Goal: Communication & Community: Answer question/provide support

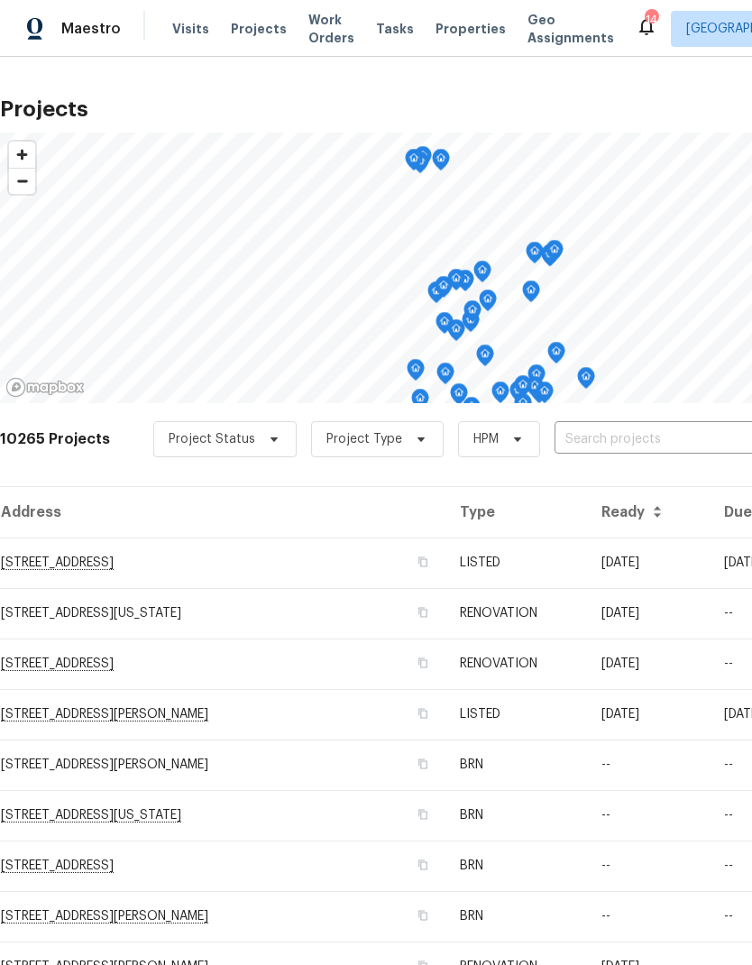
click at [624, 438] on input "text" at bounding box center [658, 440] width 207 height 28
type input "4658"
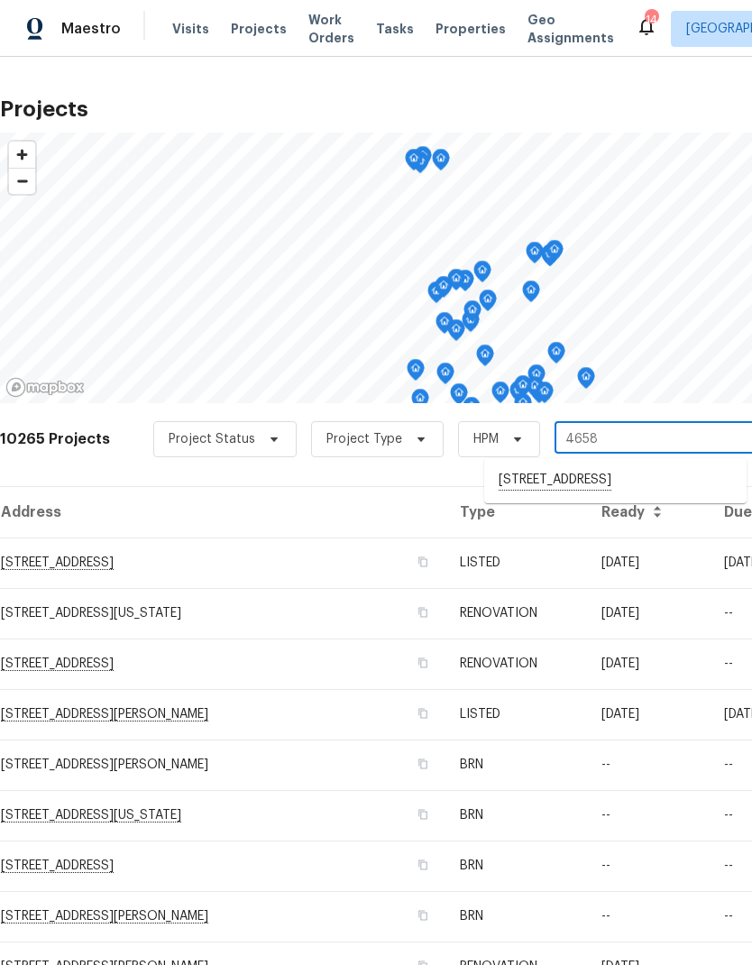
click at [621, 485] on li "[STREET_ADDRESS]" at bounding box center [615, 480] width 262 height 31
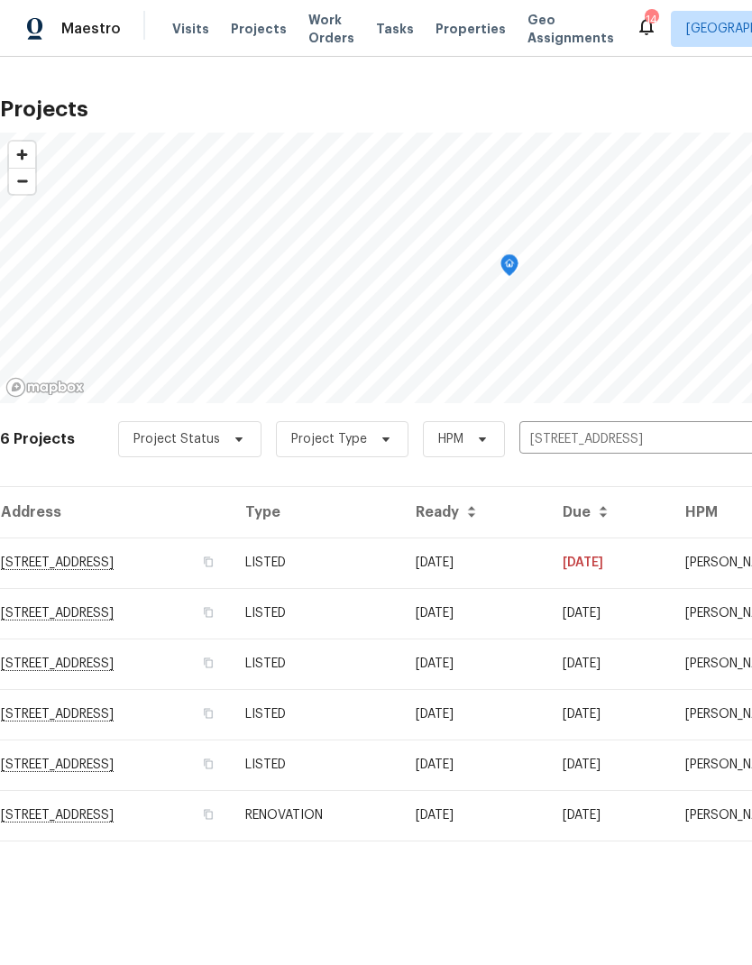
click at [401, 826] on td "RENOVATION" at bounding box center [316, 815] width 170 height 51
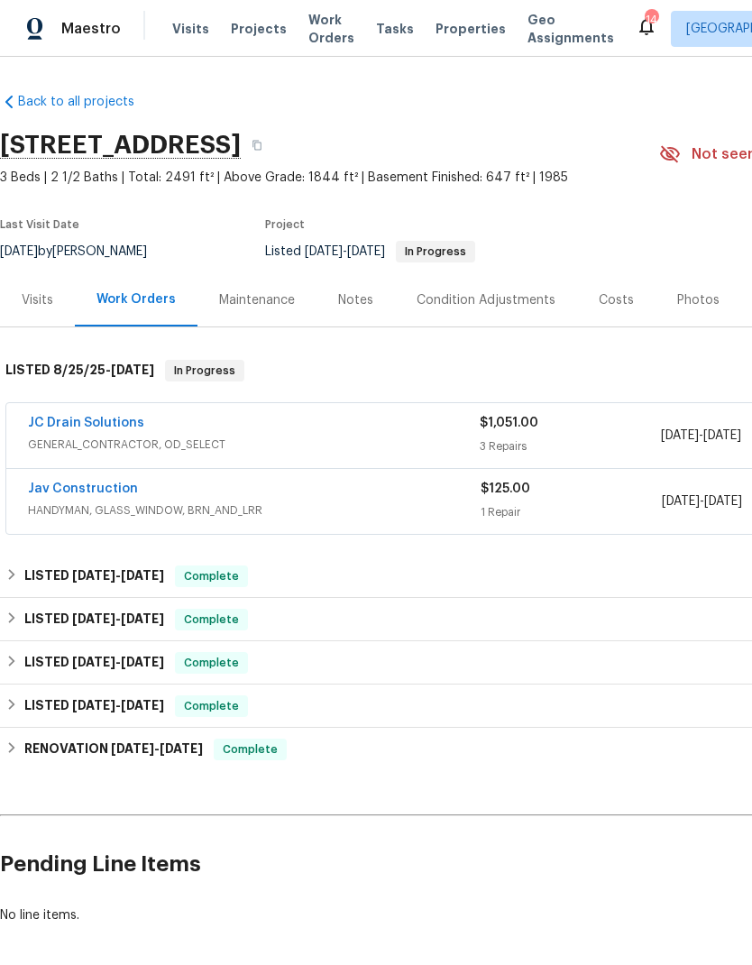
click at [98, 424] on link "JC Drain Solutions" at bounding box center [86, 423] width 116 height 13
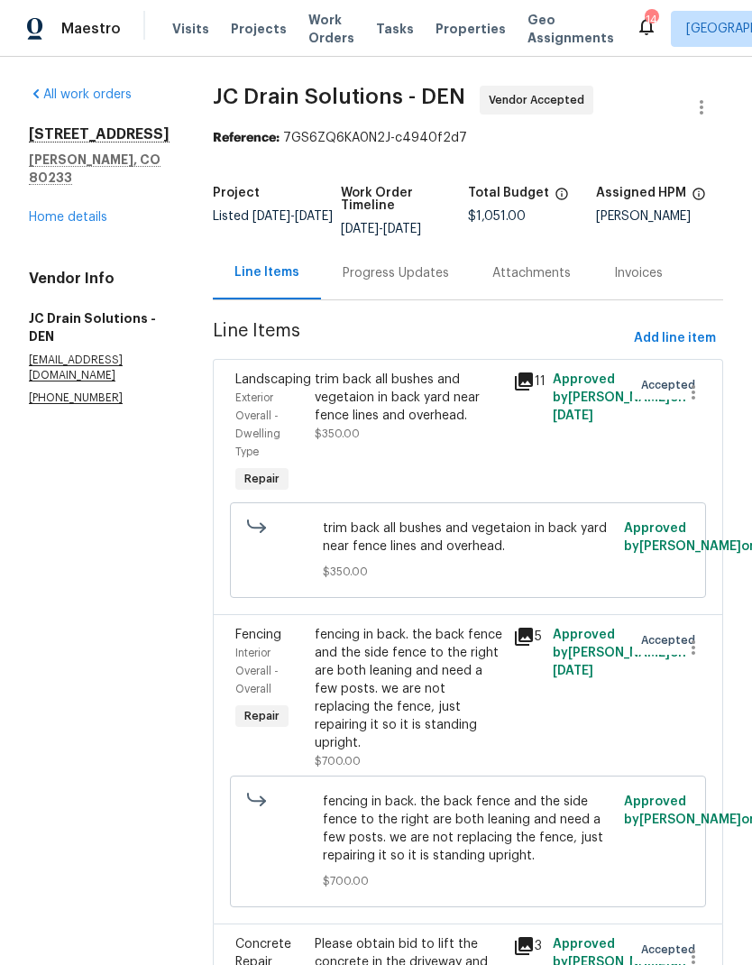
click at [80, 211] on link "Home details" at bounding box center [68, 217] width 78 height 13
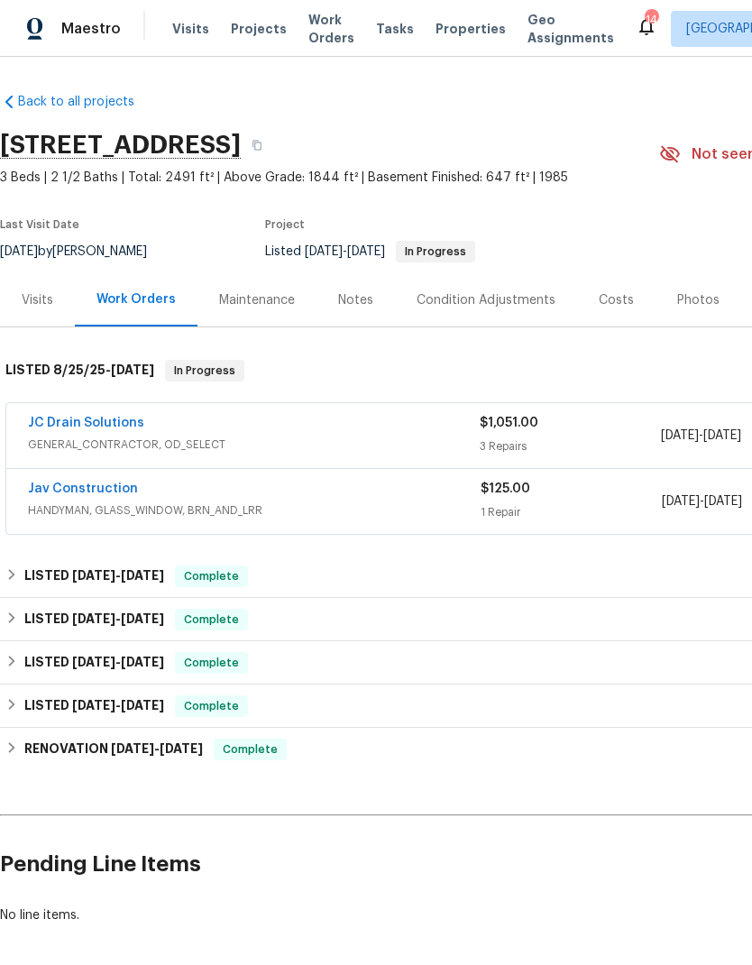
click at [92, 492] on link "Jav Construction" at bounding box center [83, 489] width 110 height 13
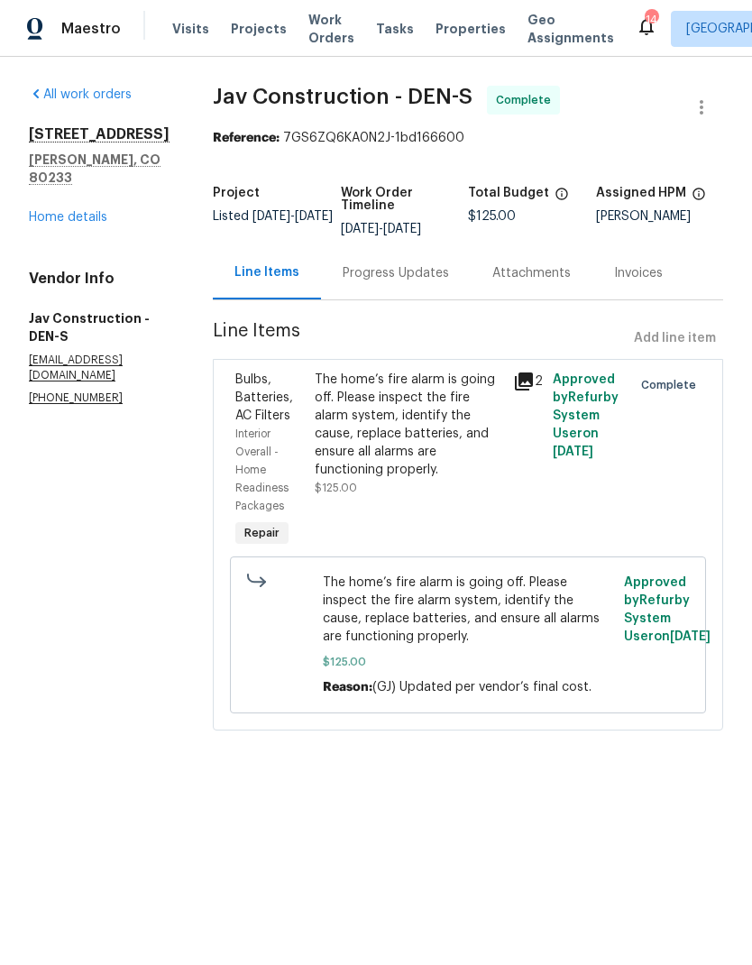
click at [78, 222] on link "Home details" at bounding box center [68, 217] width 78 height 13
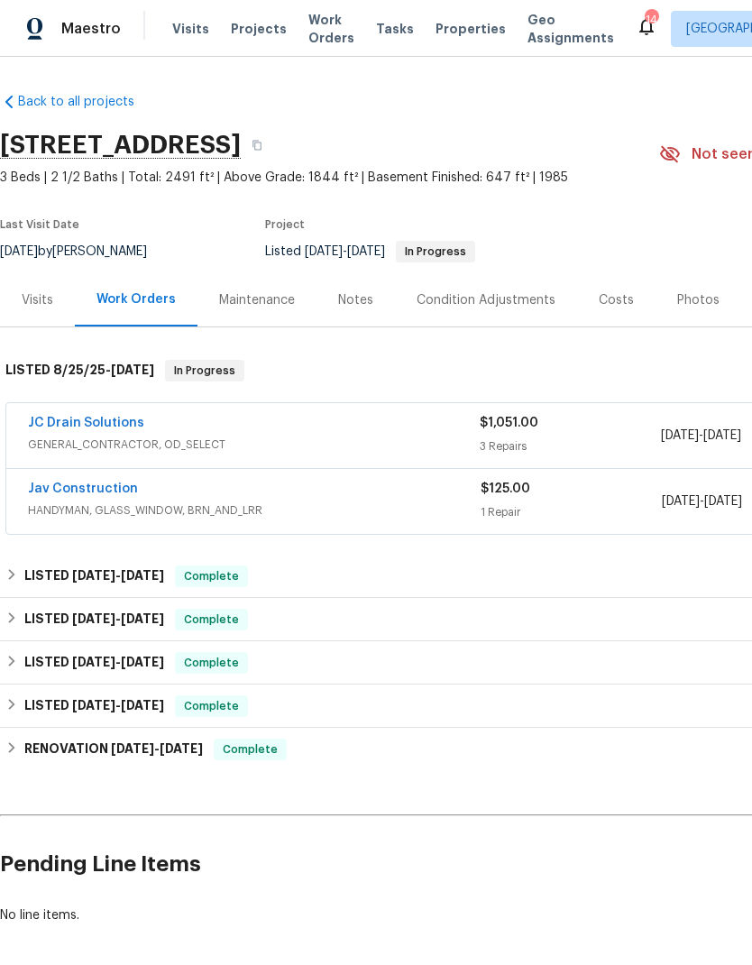
click at [102, 427] on link "JC Drain Solutions" at bounding box center [86, 423] width 116 height 13
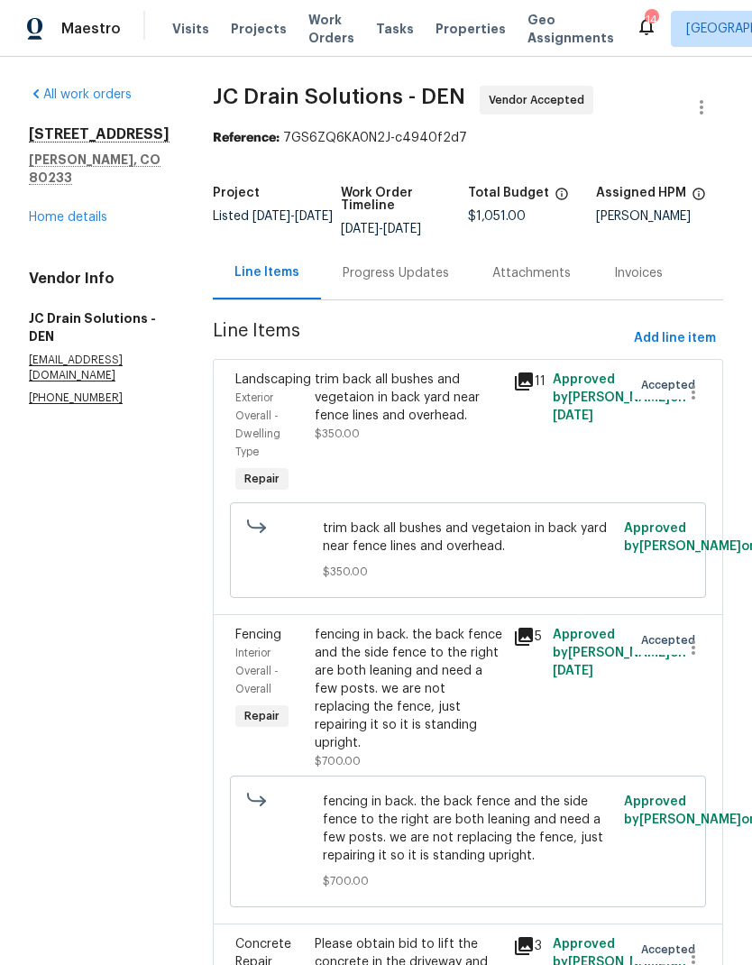
click at [411, 298] on div "Progress Updates" at bounding box center [396, 272] width 150 height 53
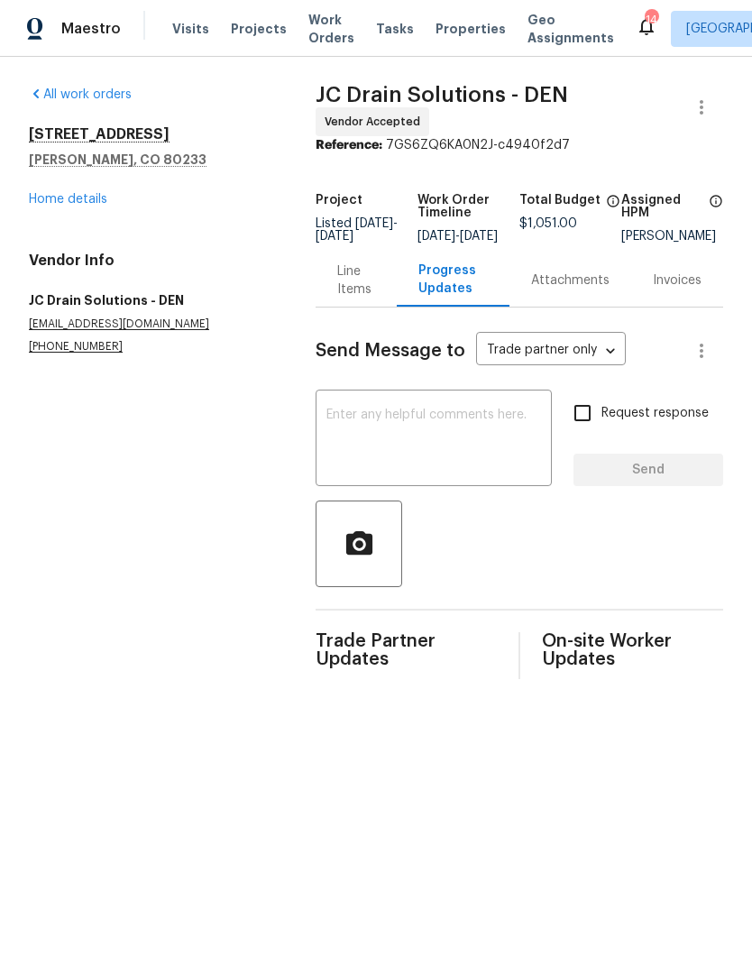
click at [349, 298] on div "Line Items" at bounding box center [355, 280] width 37 height 36
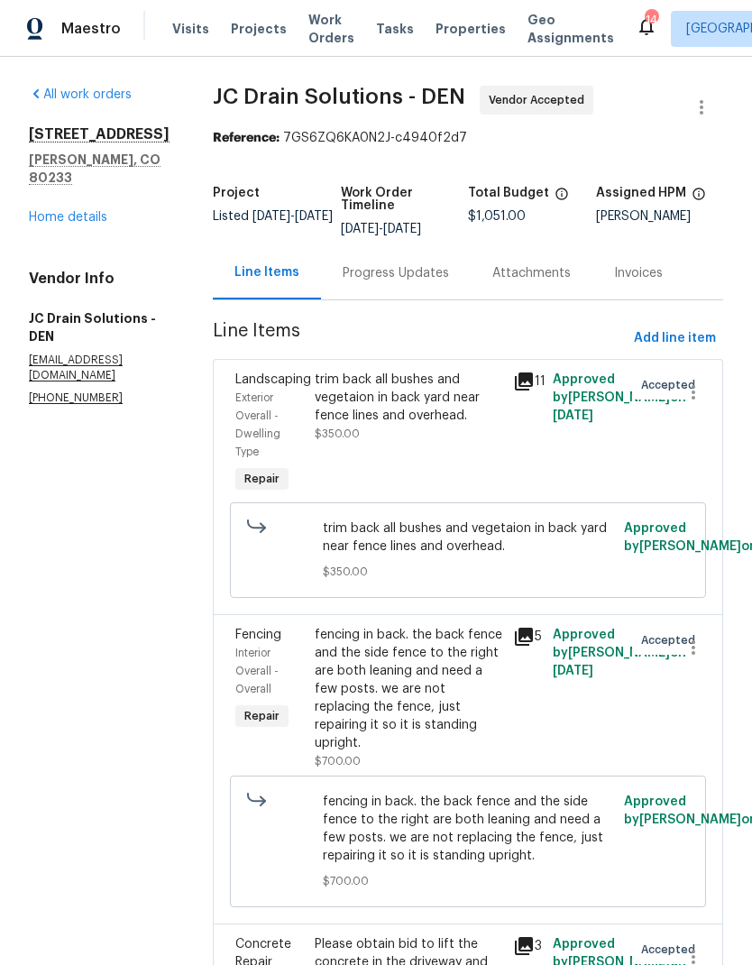
click at [83, 211] on link "Home details" at bounding box center [68, 217] width 78 height 13
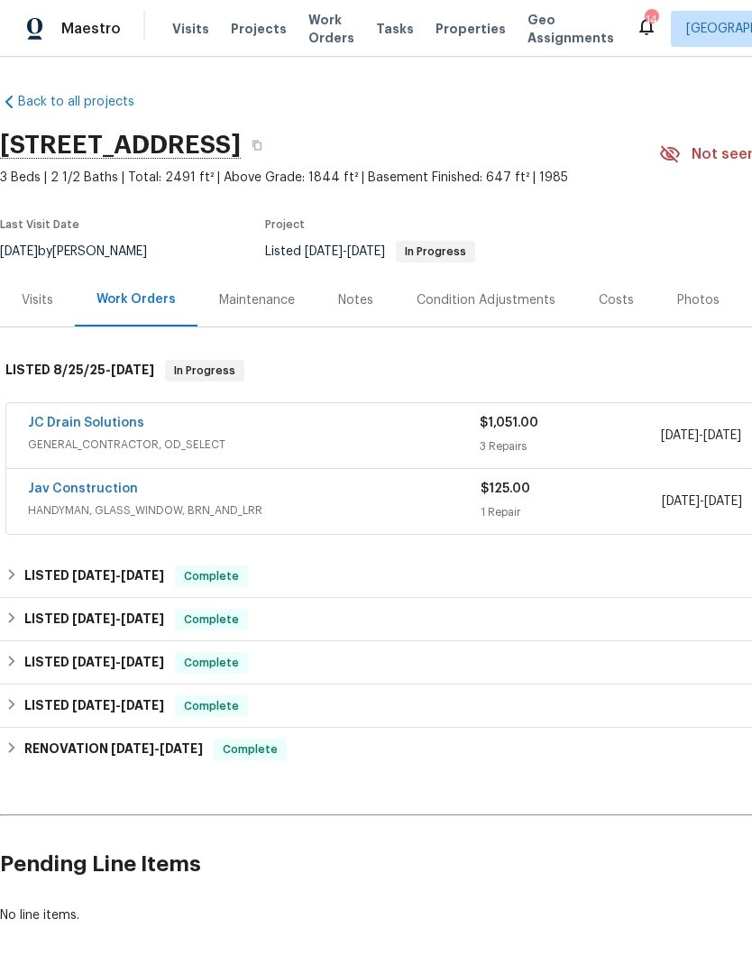
click at [354, 308] on div "Notes" at bounding box center [355, 300] width 35 height 18
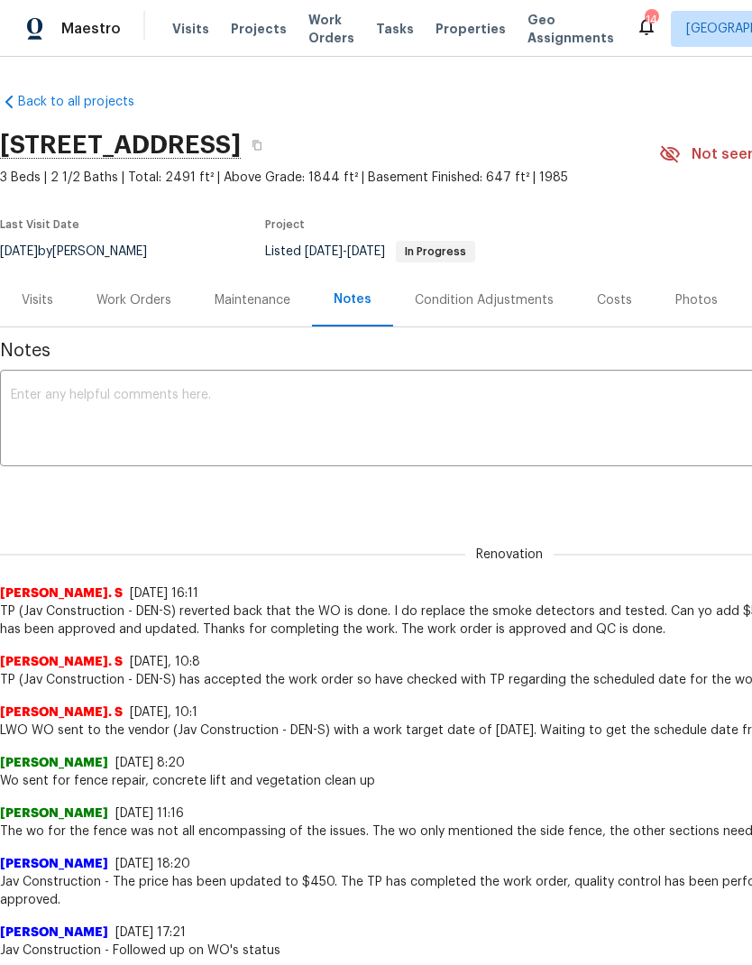
click at [254, 32] on span "Projects" at bounding box center [259, 29] width 56 height 18
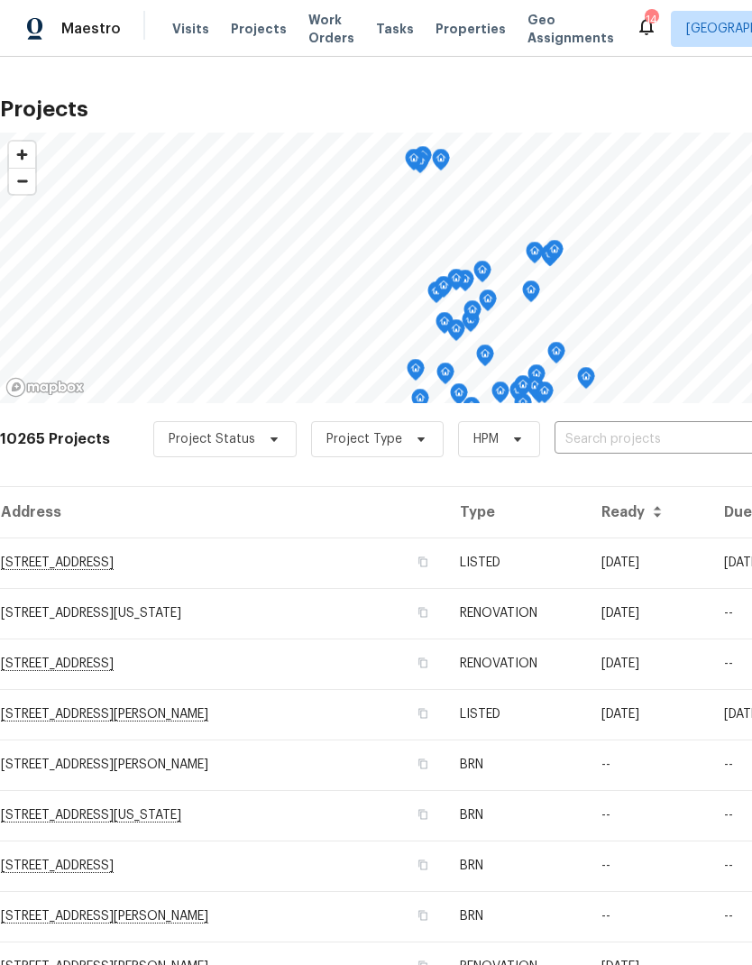
click at [623, 445] on input "text" at bounding box center [658, 440] width 207 height 28
type input "12713"
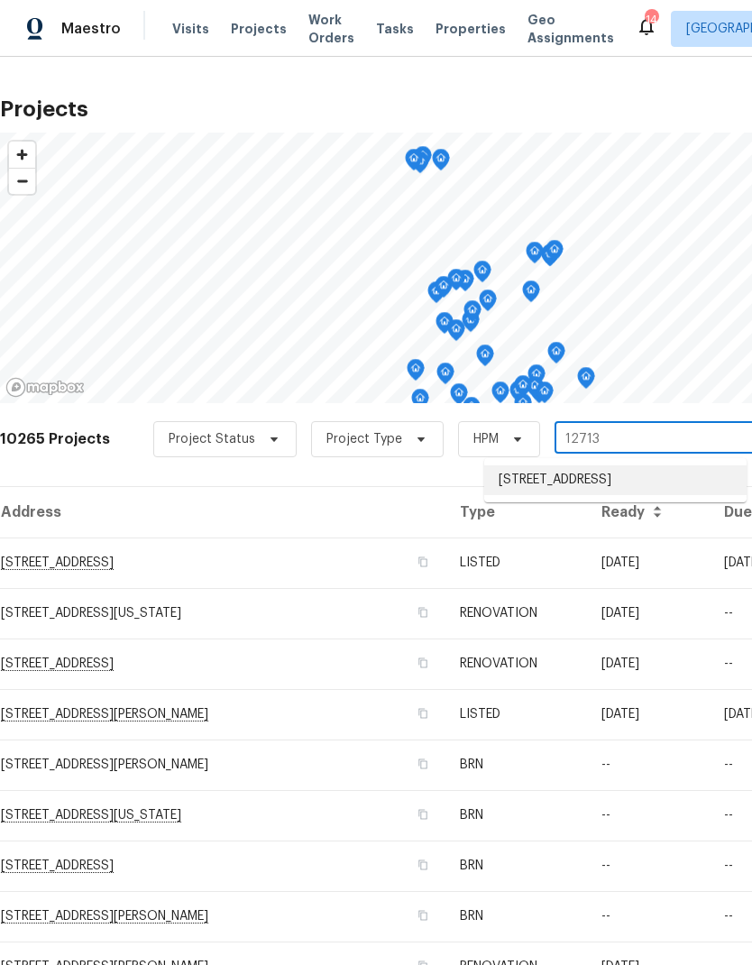
click at [611, 486] on li "[STREET_ADDRESS]" at bounding box center [615, 480] width 262 height 30
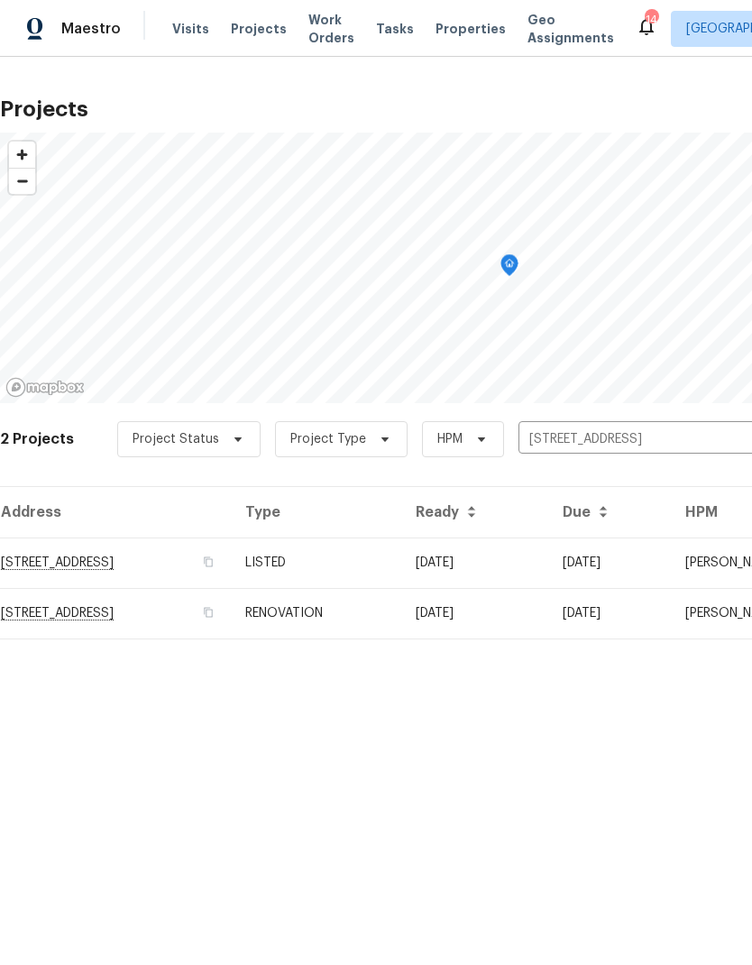
click at [401, 621] on td "RENOVATION" at bounding box center [316, 613] width 170 height 51
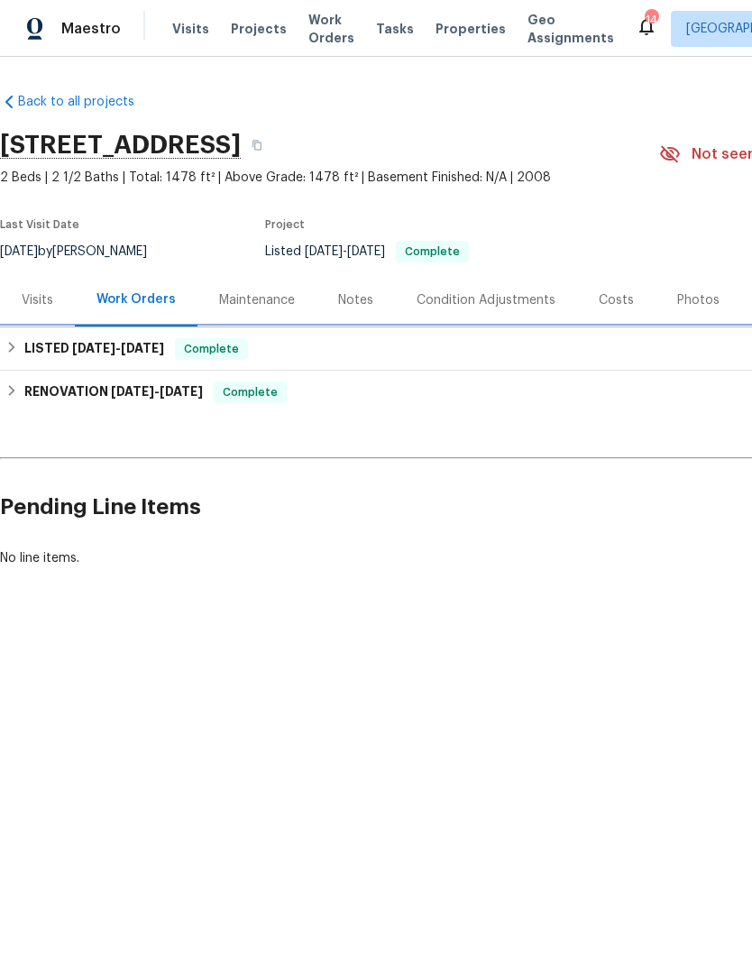
click at [27, 348] on h6 "LISTED [DATE] - [DATE]" at bounding box center [94, 349] width 140 height 22
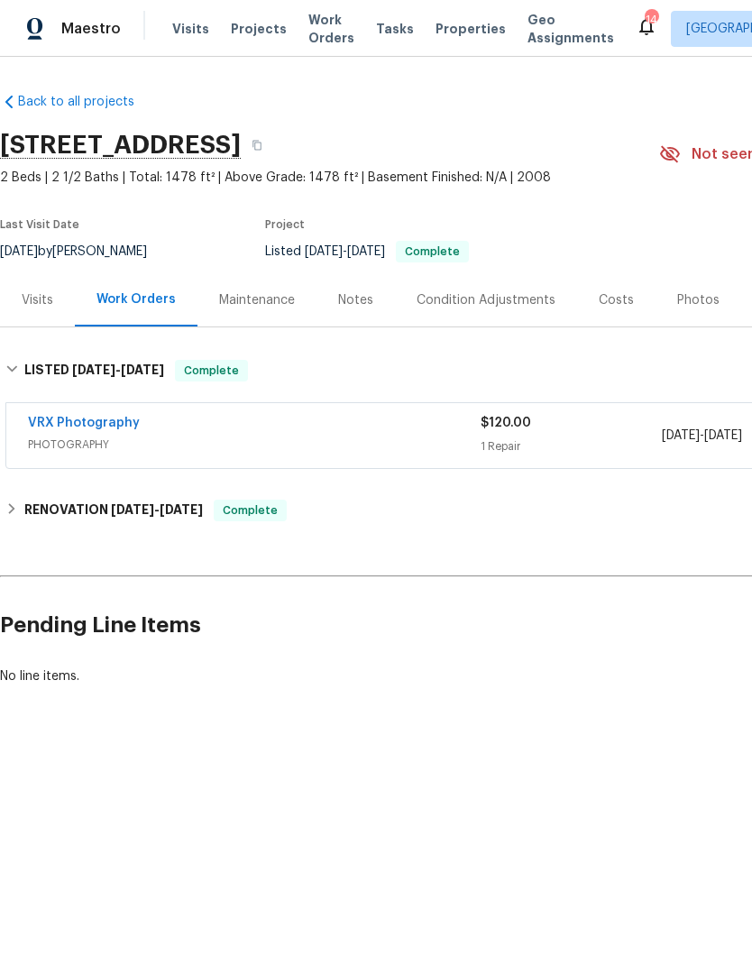
click at [362, 309] on div "Notes" at bounding box center [356, 299] width 78 height 53
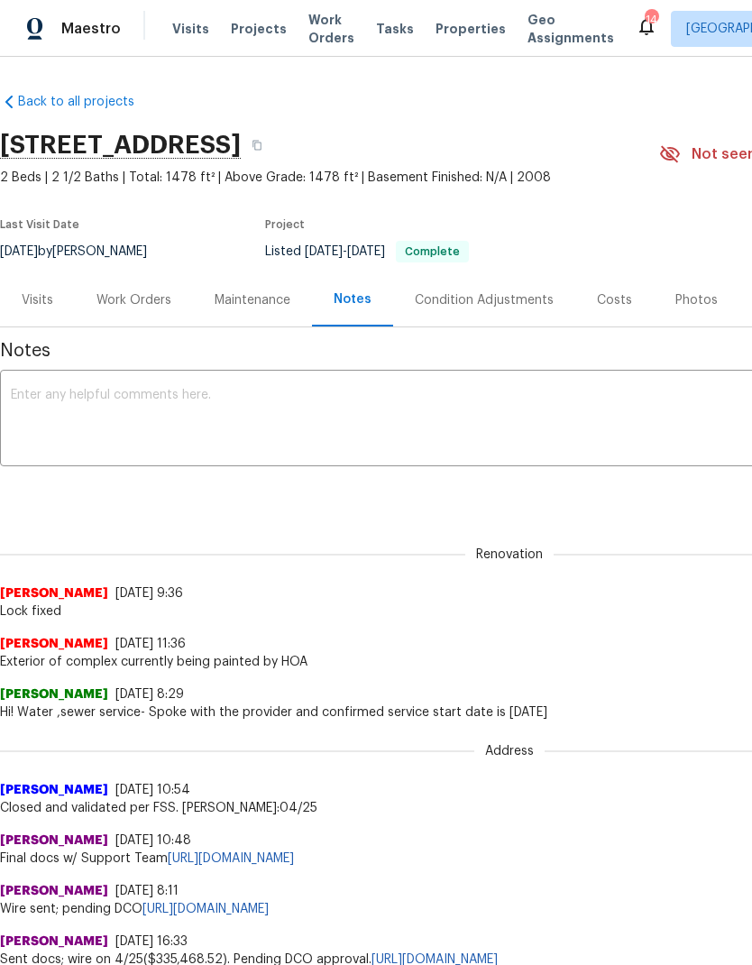
click at [684, 309] on div "Photos" at bounding box center [697, 299] width 86 height 53
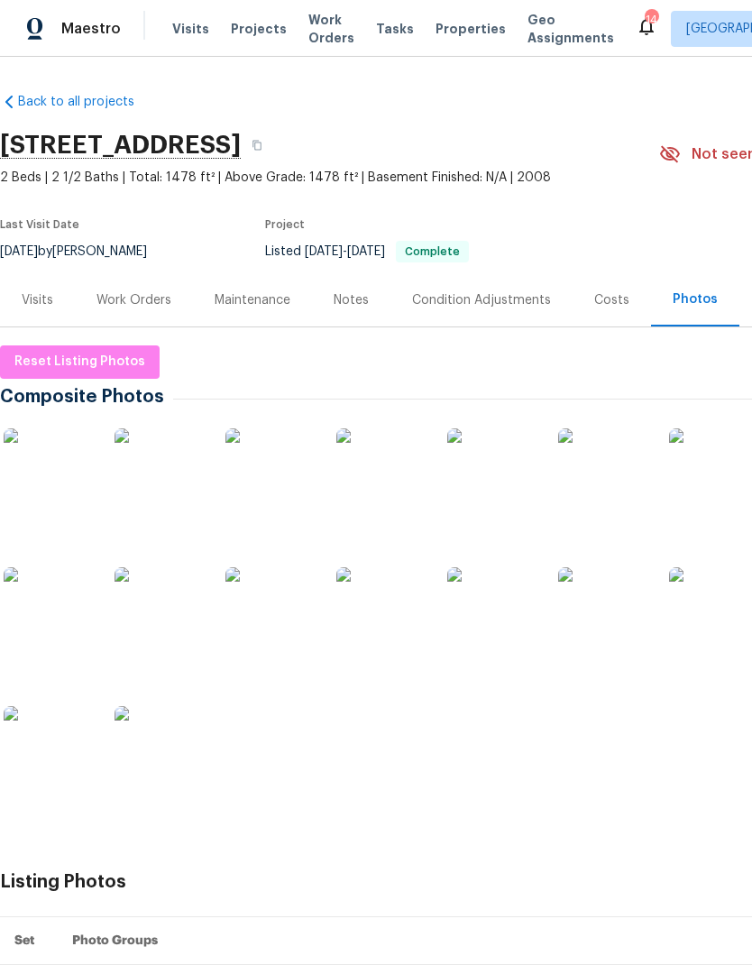
click at [47, 466] on img at bounding box center [49, 473] width 90 height 90
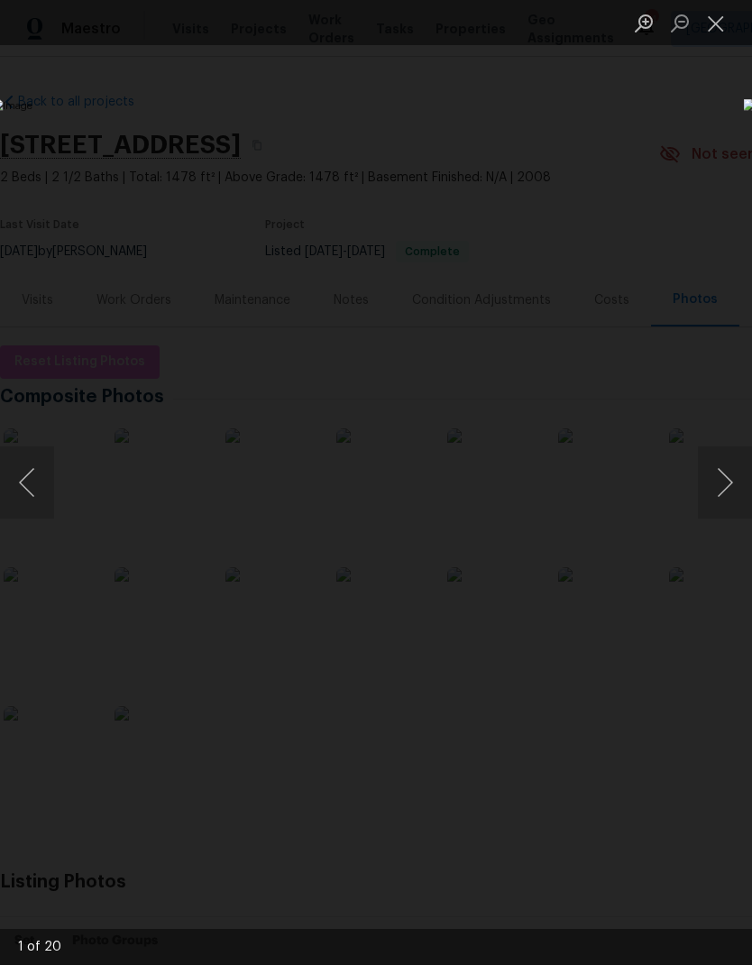
click at [709, 484] on button "Next image" at bounding box center [725, 482] width 54 height 72
click at [718, 474] on button "Next image" at bounding box center [725, 482] width 54 height 72
click at [712, 481] on button "Next image" at bounding box center [725, 482] width 54 height 72
click at [709, 483] on button "Next image" at bounding box center [725, 482] width 54 height 72
click at [708, 488] on button "Next image" at bounding box center [725, 482] width 54 height 72
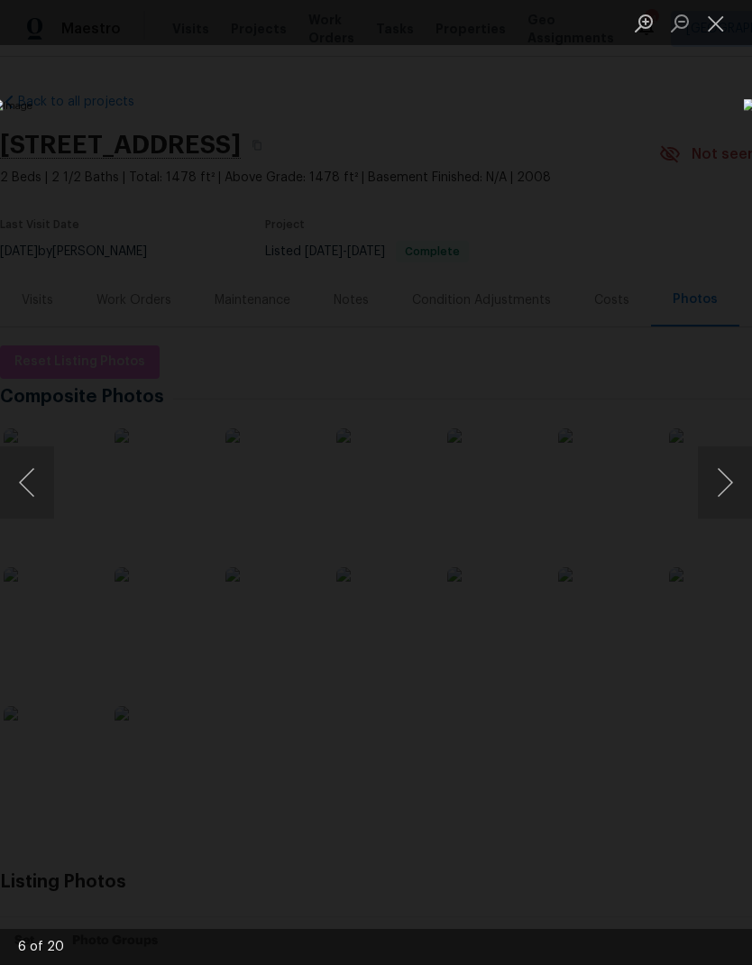
click at [712, 484] on button "Next image" at bounding box center [725, 482] width 54 height 72
click at [712, 482] on button "Next image" at bounding box center [725, 482] width 54 height 72
click at [712, 477] on button "Next image" at bounding box center [725, 482] width 54 height 72
click at [706, 475] on button "Next image" at bounding box center [725, 482] width 54 height 72
click at [702, 478] on button "Next image" at bounding box center [725, 482] width 54 height 72
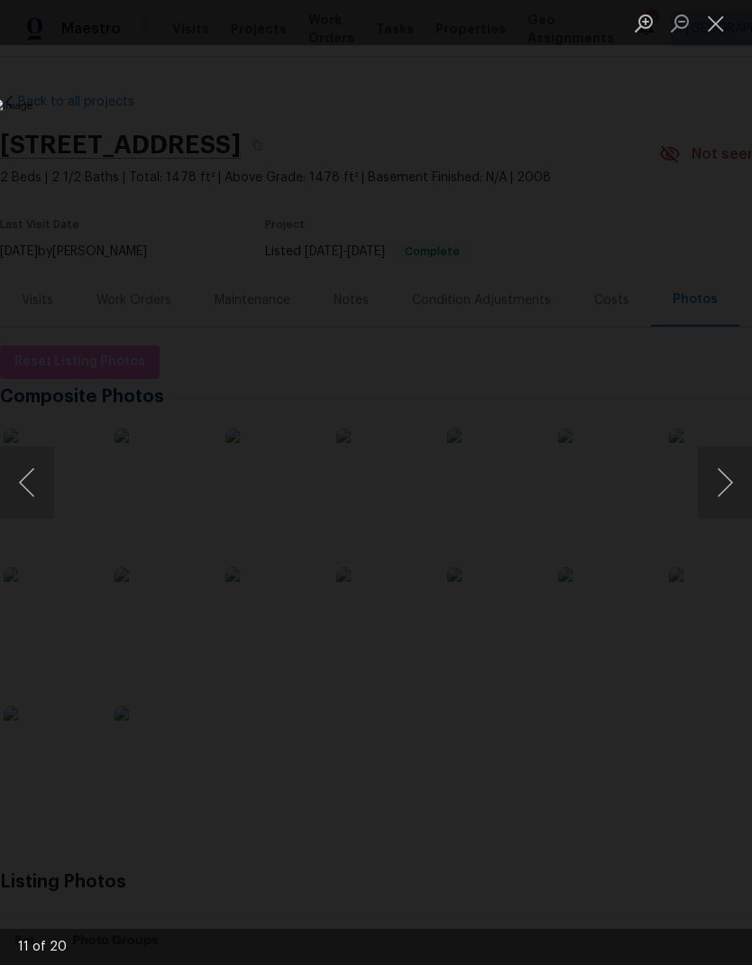
click at [704, 479] on button "Next image" at bounding box center [725, 482] width 54 height 72
click at [703, 480] on button "Next image" at bounding box center [725, 482] width 54 height 72
click at [709, 478] on button "Next image" at bounding box center [725, 482] width 54 height 72
click at [706, 480] on button "Next image" at bounding box center [725, 482] width 54 height 72
click at [708, 479] on button "Next image" at bounding box center [725, 482] width 54 height 72
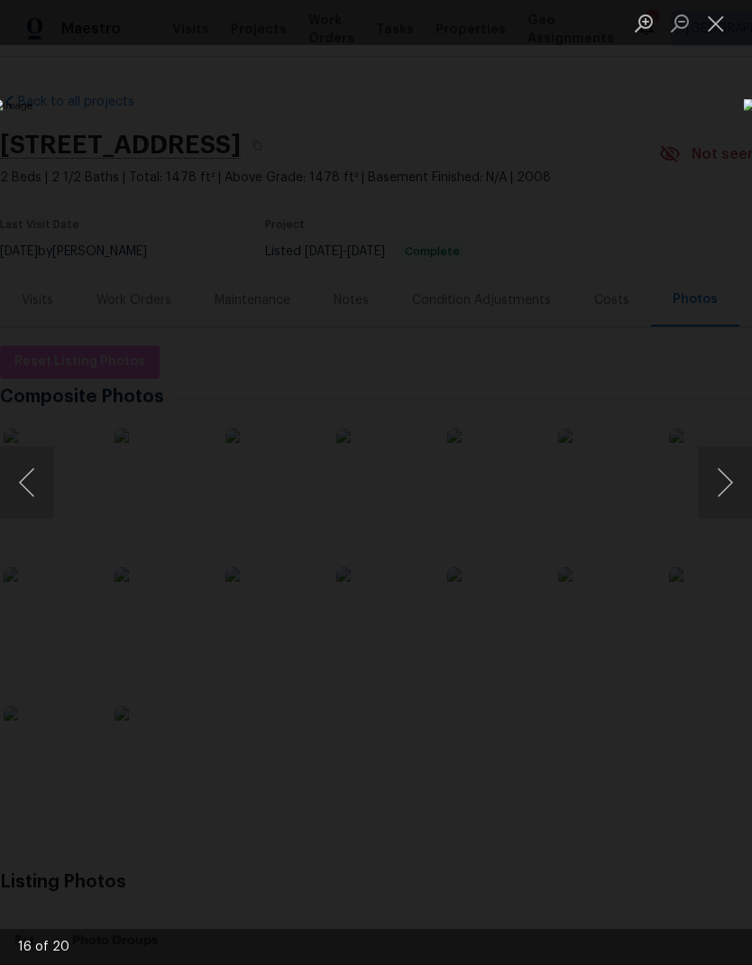
click at [705, 481] on button "Next image" at bounding box center [725, 482] width 54 height 72
click at [701, 485] on button "Next image" at bounding box center [725, 482] width 54 height 72
click at [706, 483] on button "Next image" at bounding box center [725, 482] width 54 height 72
click at [708, 483] on button "Next image" at bounding box center [725, 482] width 54 height 72
click at [704, 487] on button "Next image" at bounding box center [725, 482] width 54 height 72
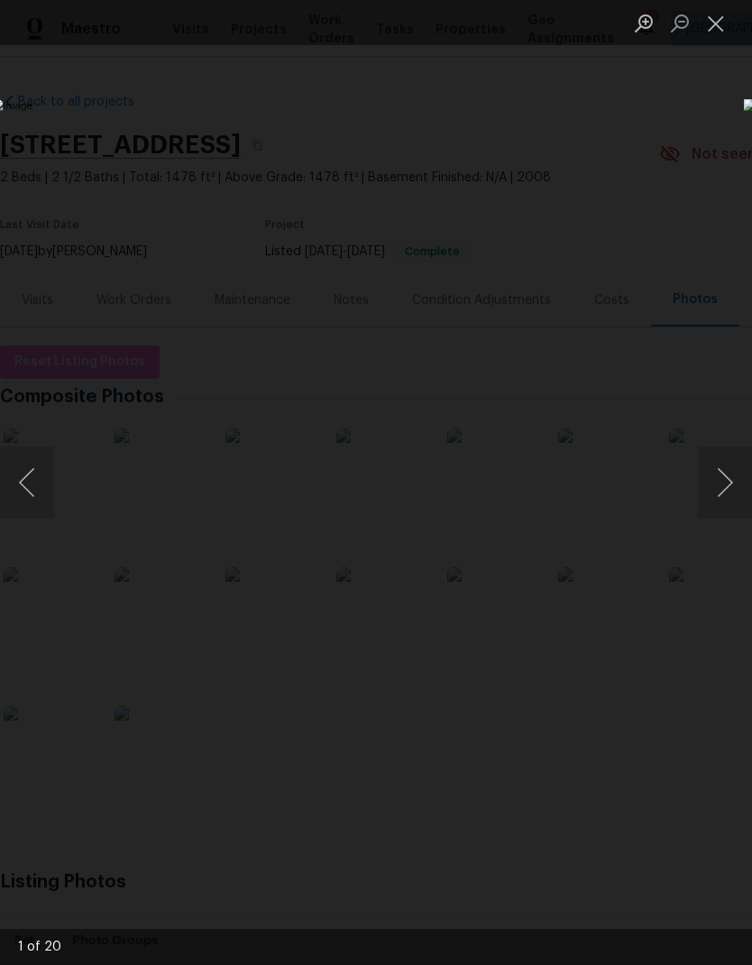
click at [704, 492] on button "Next image" at bounding box center [725, 482] width 54 height 72
click at [706, 492] on button "Next image" at bounding box center [725, 482] width 54 height 72
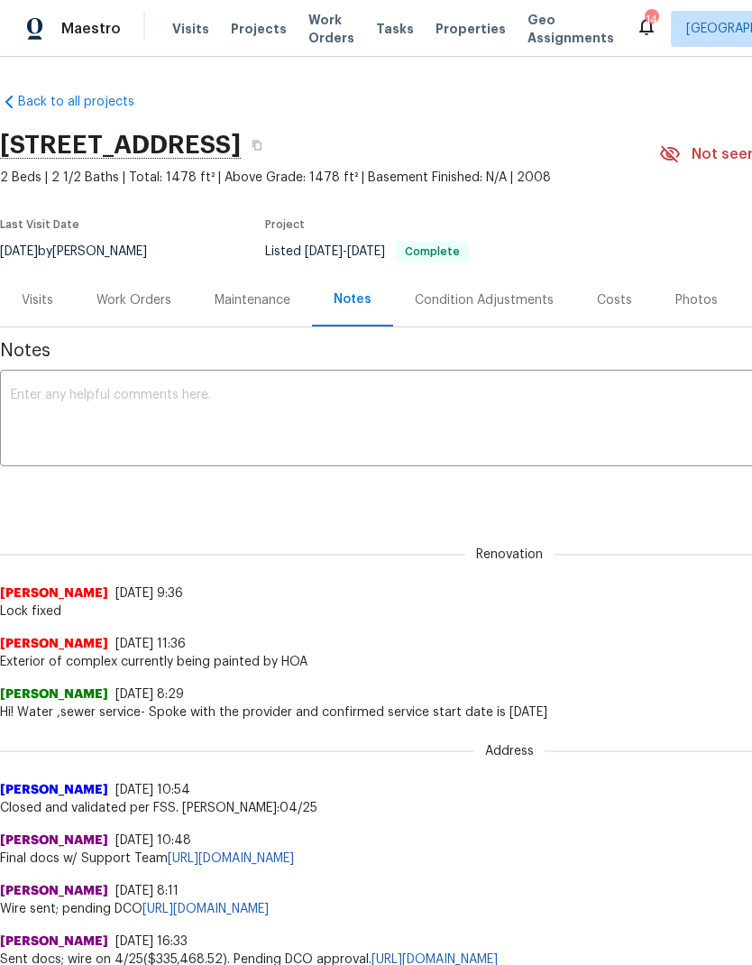
click at [253, 30] on span "Projects" at bounding box center [259, 29] width 56 height 18
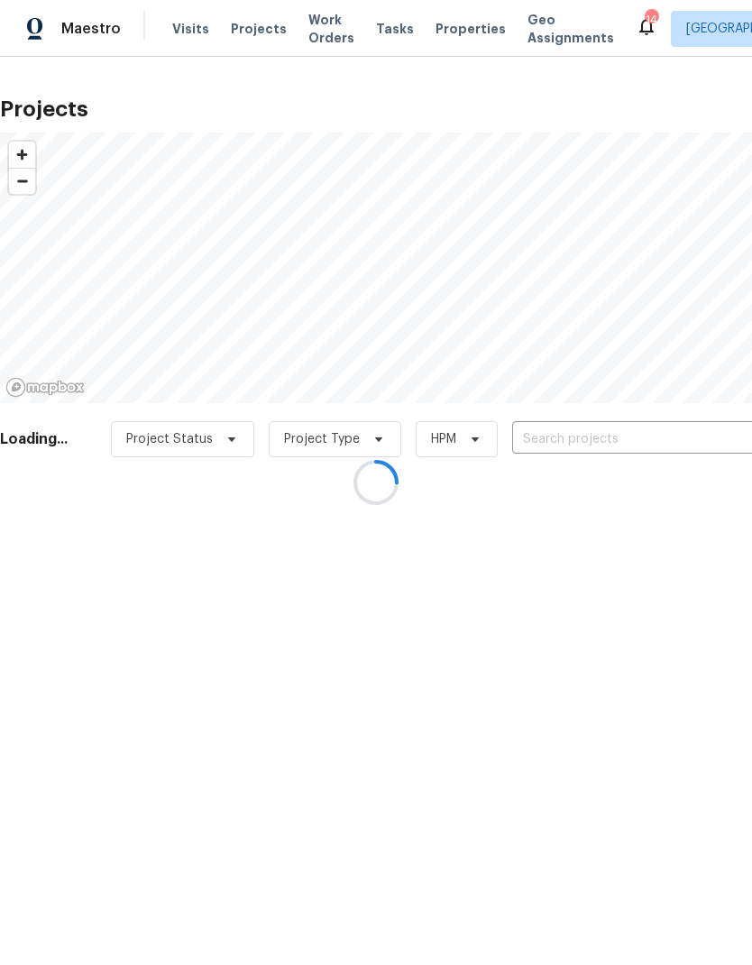
click at [583, 443] on div at bounding box center [376, 482] width 752 height 965
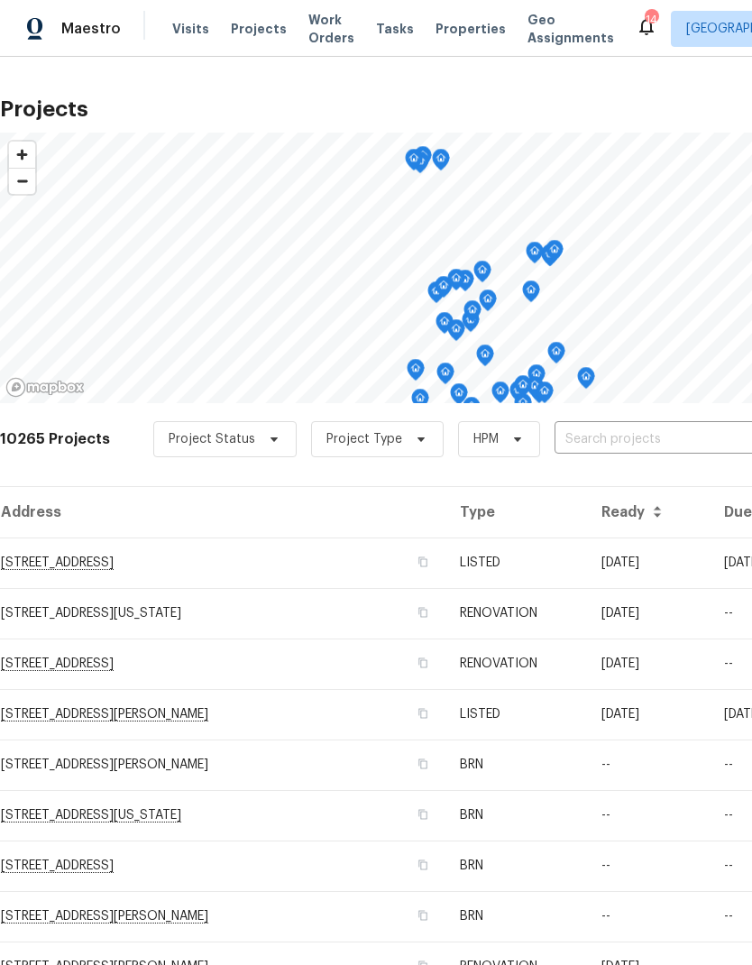
click at [600, 438] on input "text" at bounding box center [658, 440] width 207 height 28
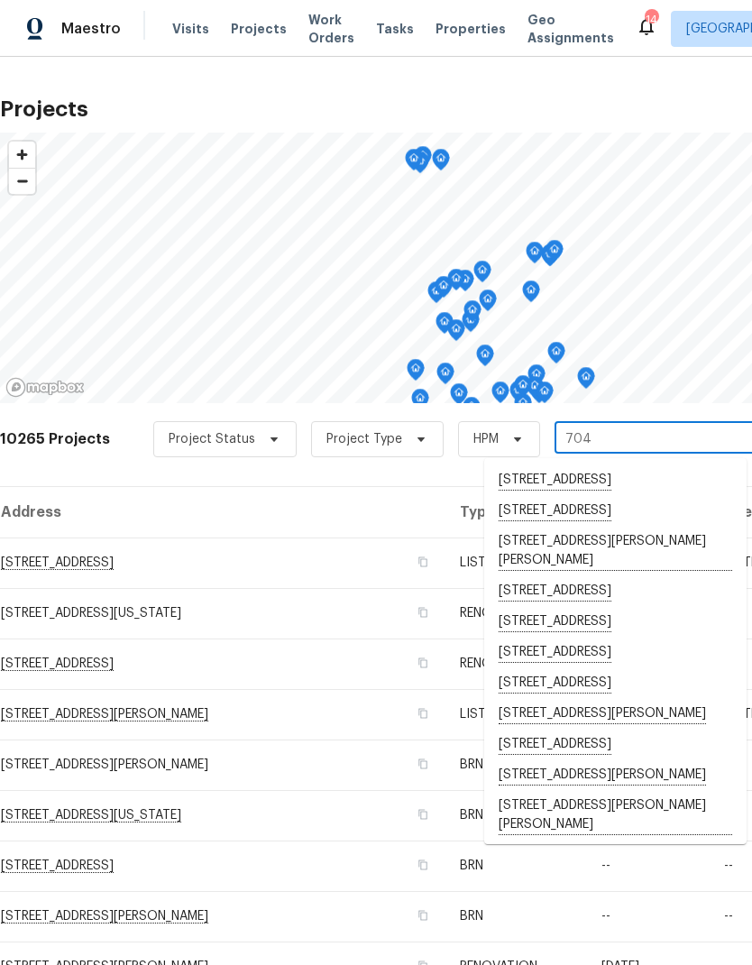
type input "7041"
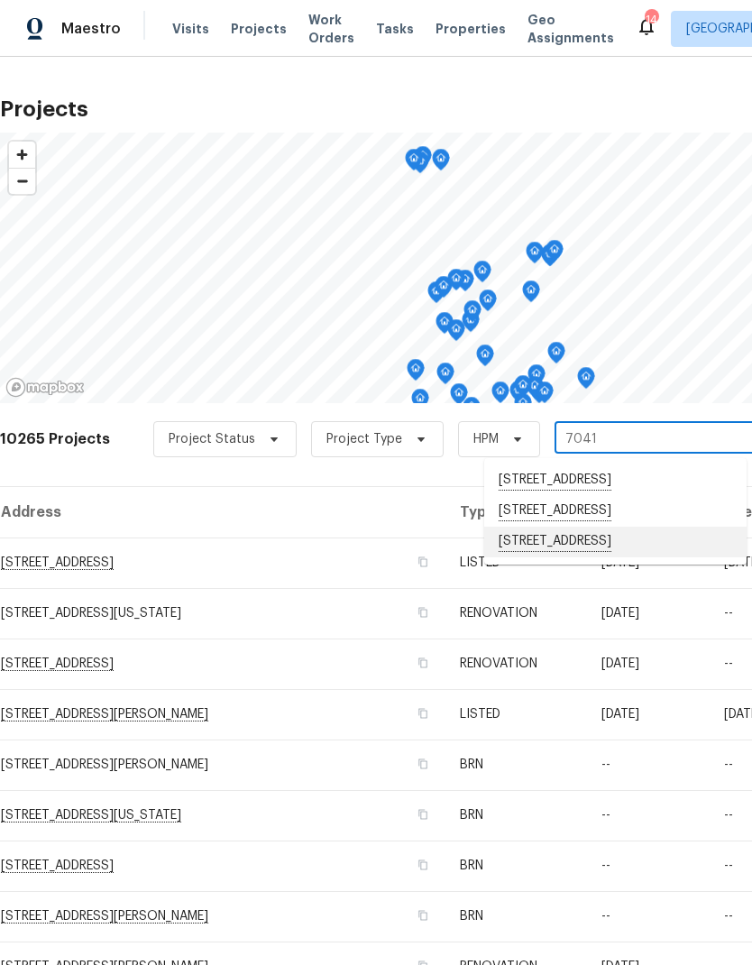
click at [606, 551] on li "7041 S Franklin St, Centennial, CO 80122" at bounding box center [615, 542] width 262 height 31
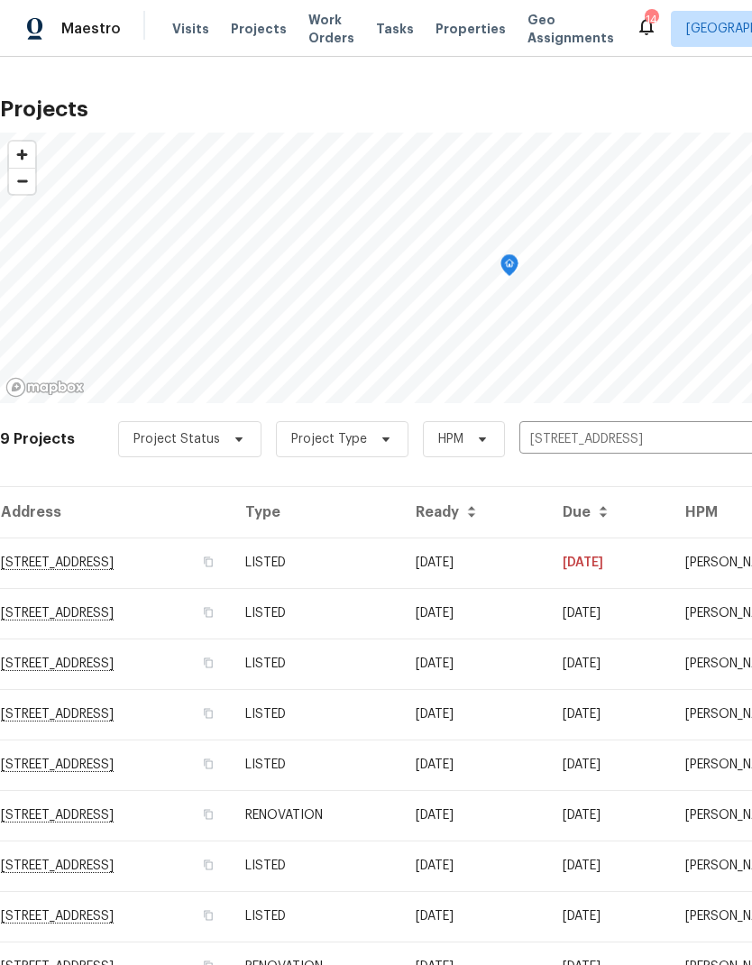
click at [401, 608] on td "LISTED" at bounding box center [316, 613] width 170 height 51
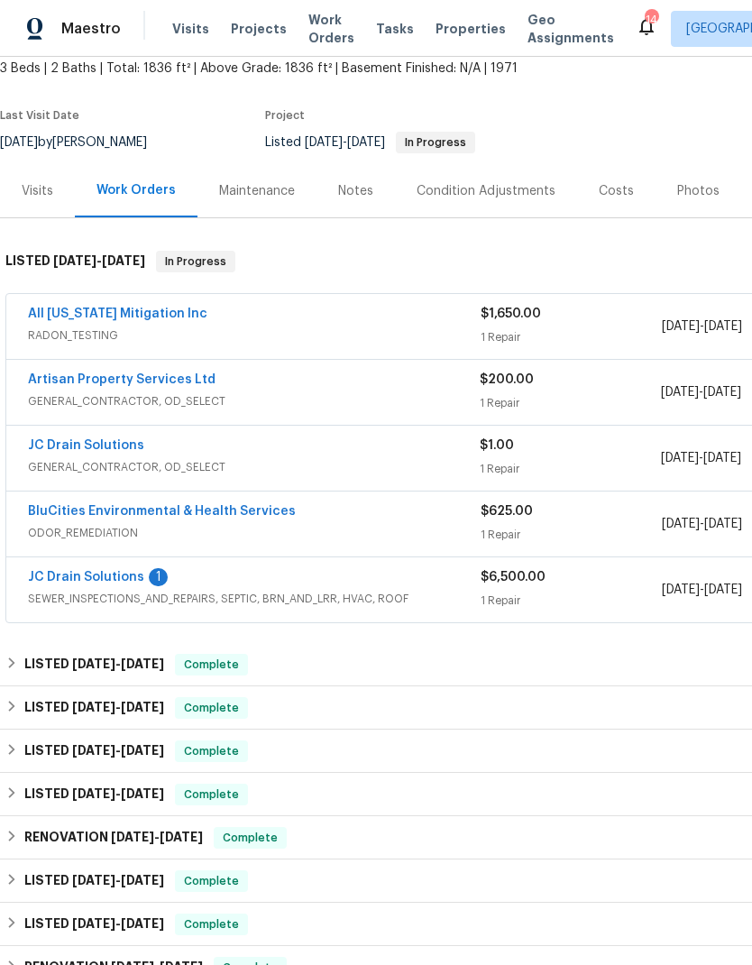
scroll to position [110, 0]
click at [109, 310] on link "All Colorado Mitigation Inc" at bounding box center [117, 313] width 179 height 13
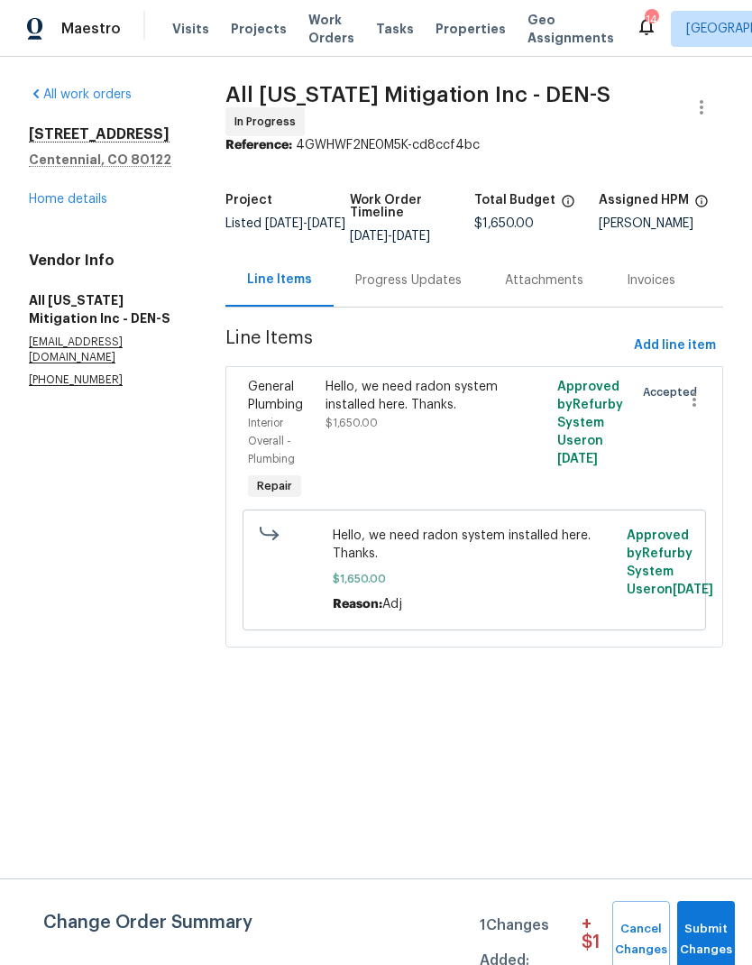
click at [70, 202] on link "Home details" at bounding box center [68, 199] width 78 height 13
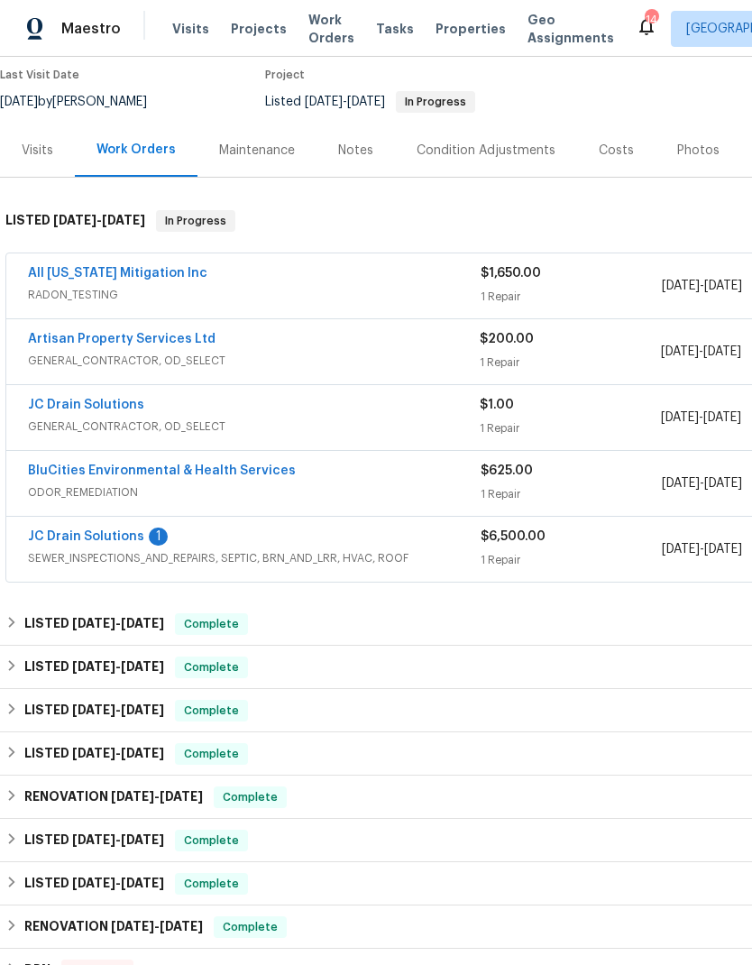
scroll to position [150, 0]
click at [83, 407] on link "JC Drain Solutions" at bounding box center [86, 405] width 116 height 13
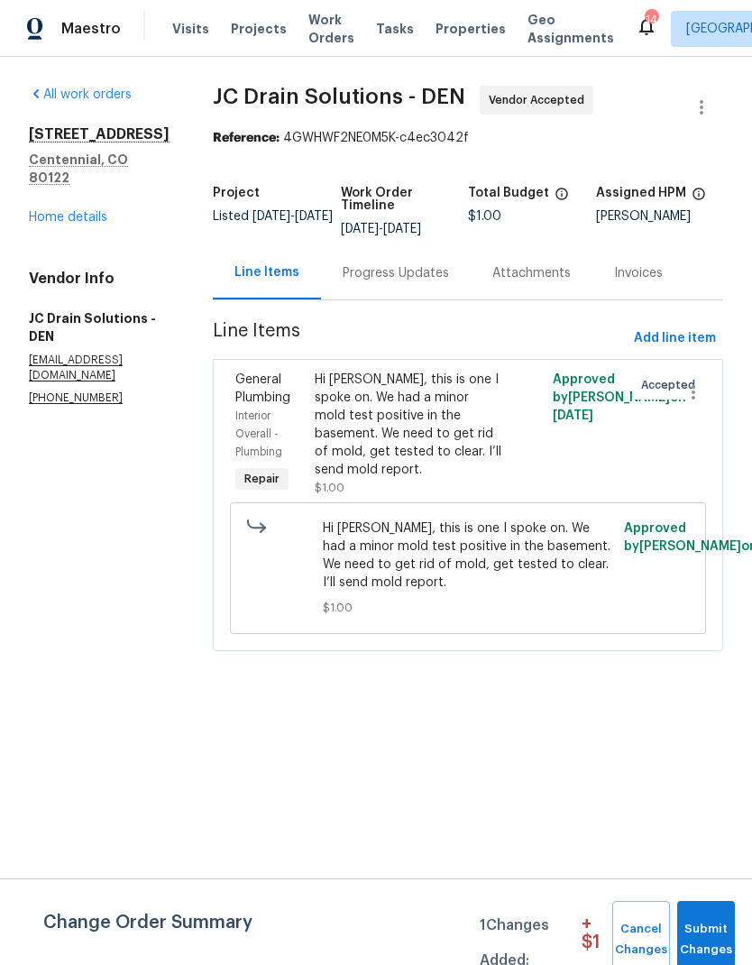
click at [430, 282] on div "Progress Updates" at bounding box center [396, 273] width 106 height 18
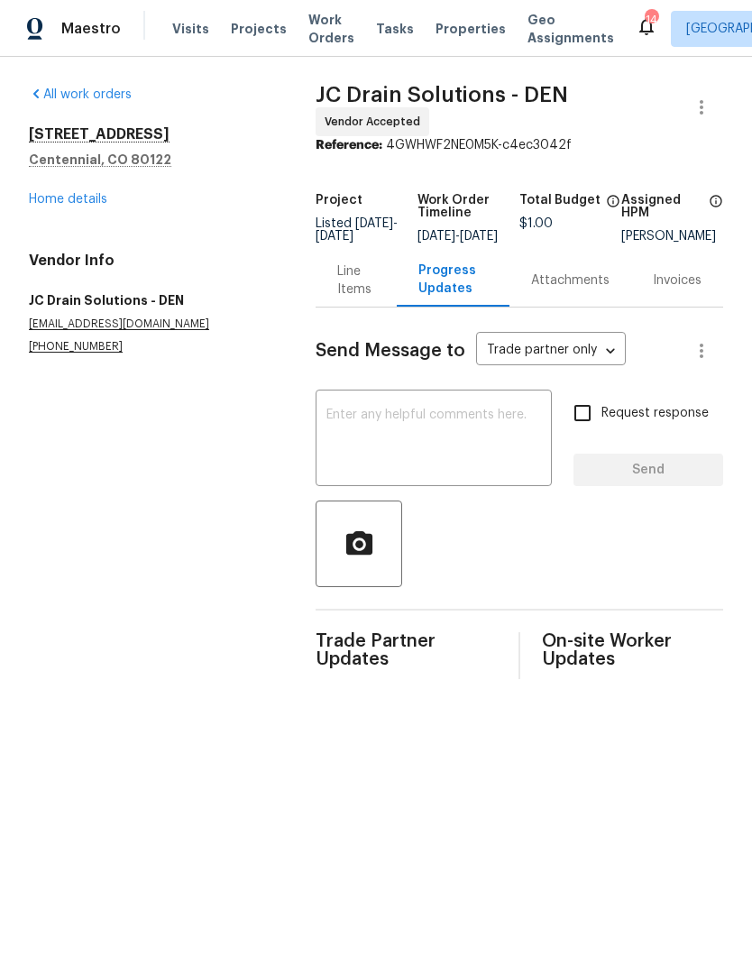
click at [64, 196] on link "Home details" at bounding box center [68, 199] width 78 height 13
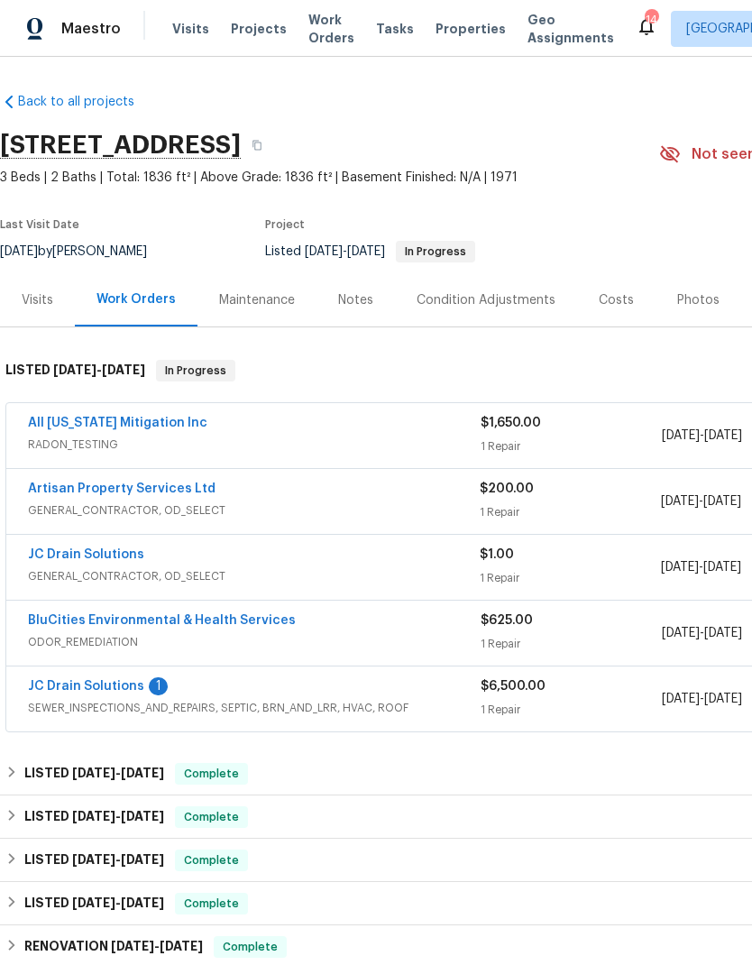
click at [354, 304] on div "Notes" at bounding box center [355, 300] width 35 height 18
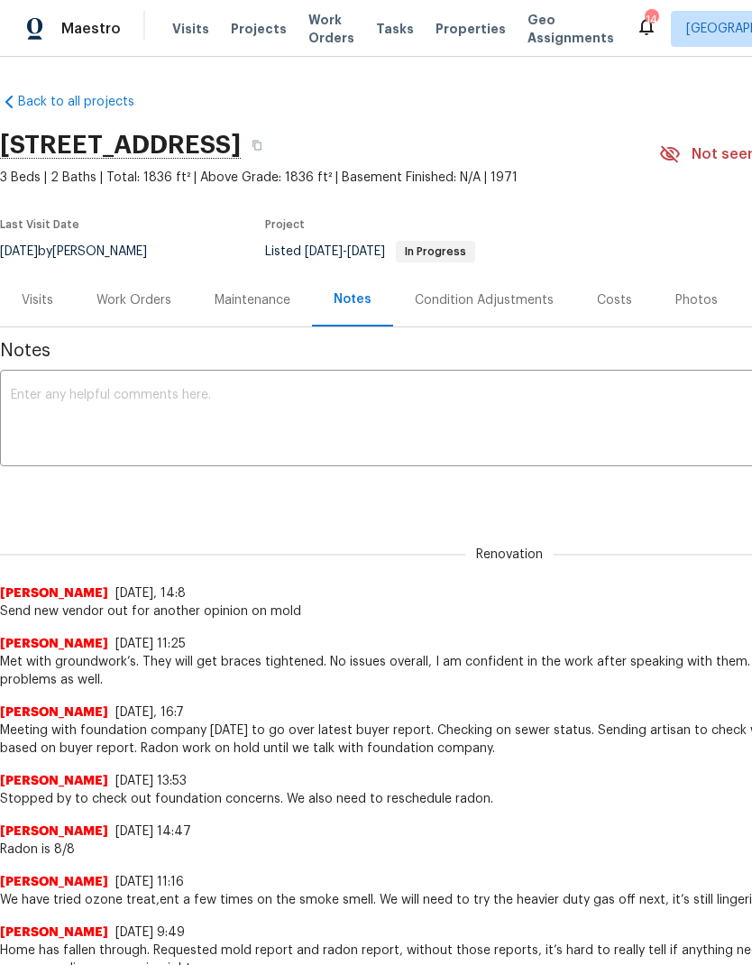
click at [59, 420] on textarea at bounding box center [509, 420] width 997 height 63
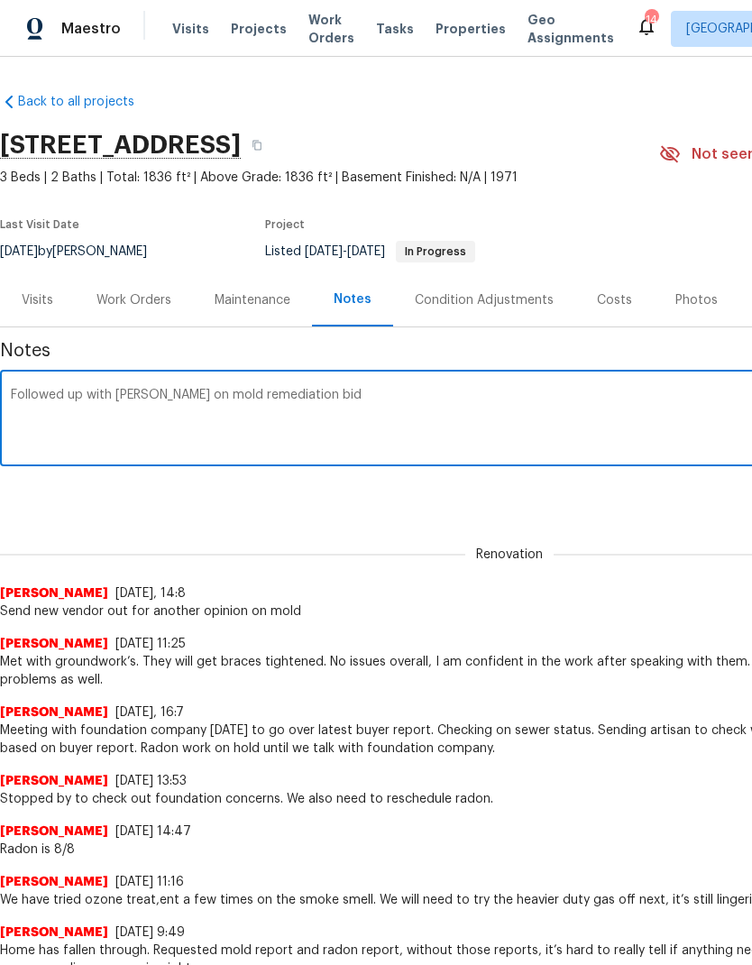
click at [130, 390] on textarea "Followed up with Jo on mold remediation bid" at bounding box center [509, 420] width 997 height 63
type textarea "Followed up with JC on mold remediation bid"
click at [595, 492] on div "Renovation 0323fe50-3f7f-4b3e-9add-0f9b56e03b16 ​ Add" at bounding box center [509, 493] width 1019 height 33
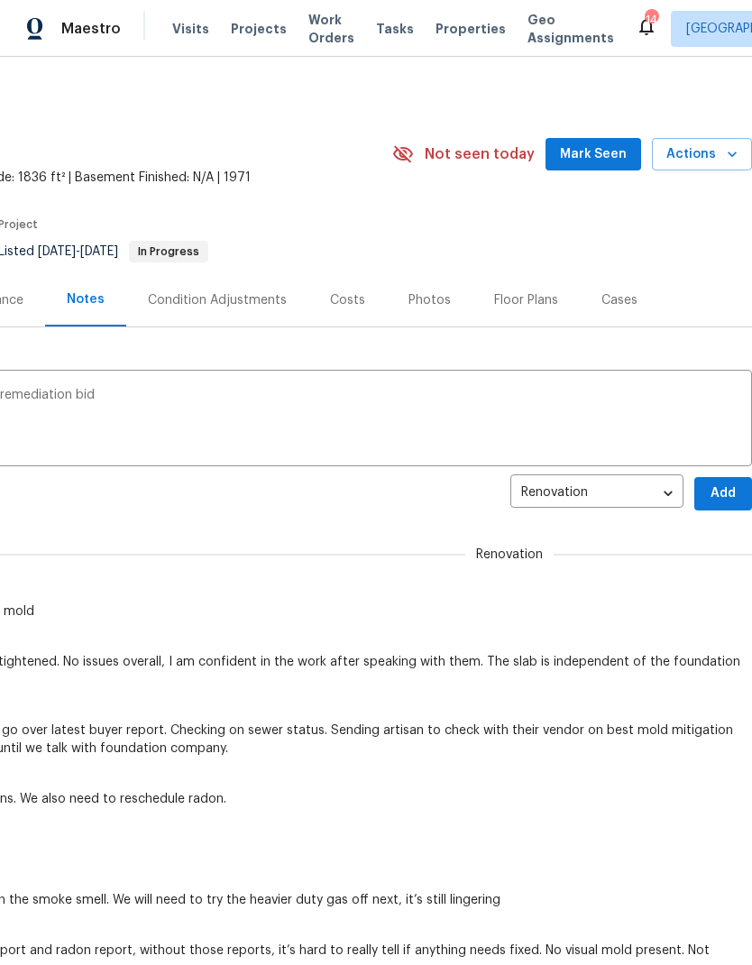
scroll to position [0, 267]
click at [712, 499] on span "Add" at bounding box center [723, 494] width 29 height 23
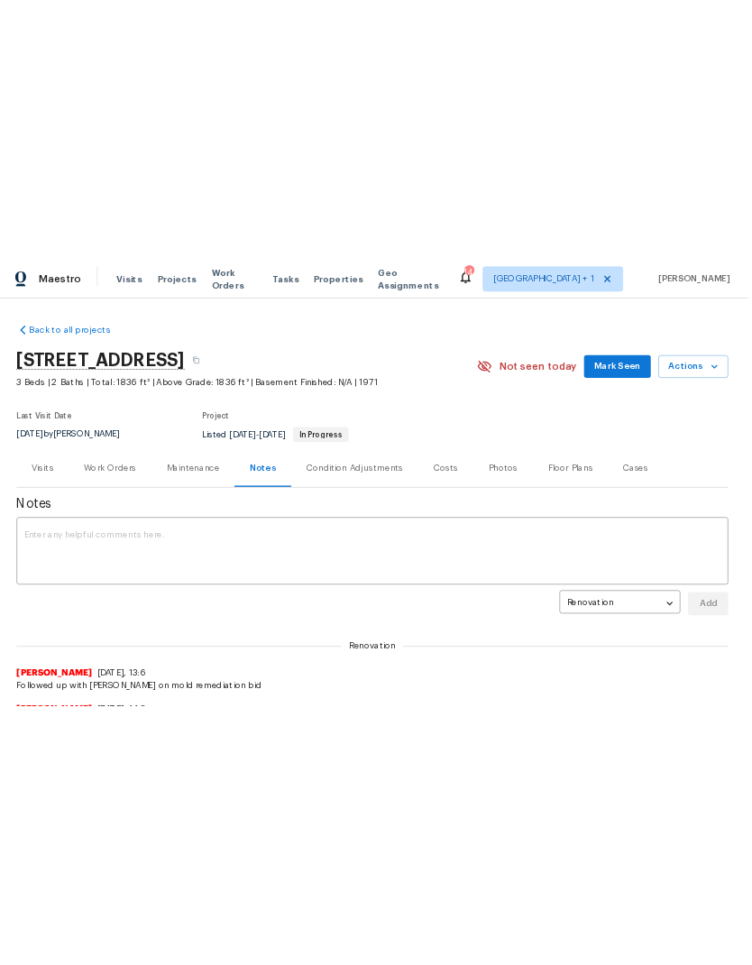
scroll to position [0, 0]
